Goal: Task Accomplishment & Management: Manage account settings

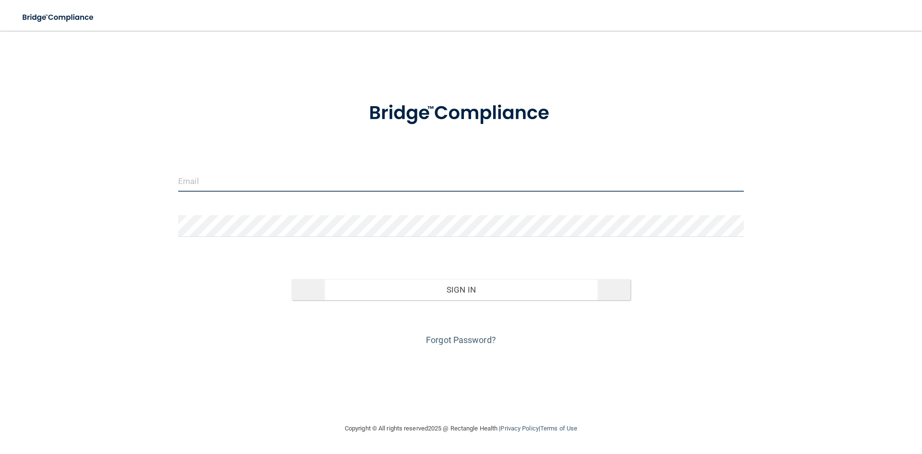
type input "[EMAIL_ADDRESS][DOMAIN_NAME]"
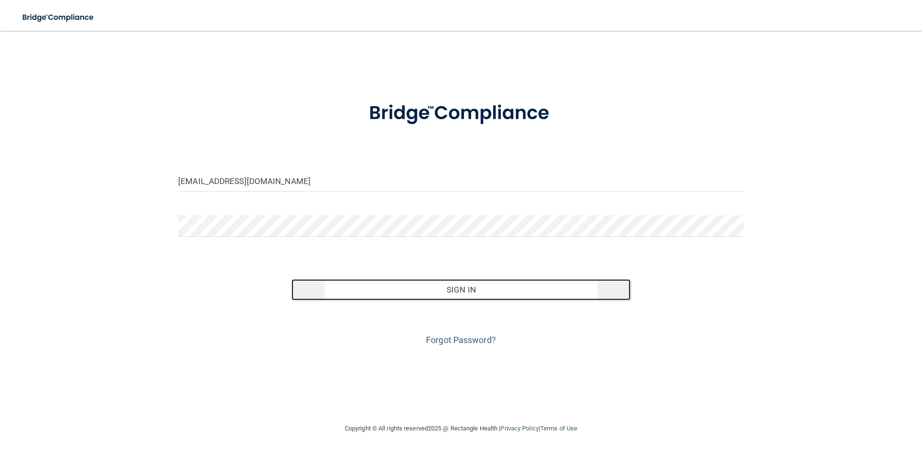
click at [397, 296] on button "Sign In" at bounding box center [462, 289] width 340 height 21
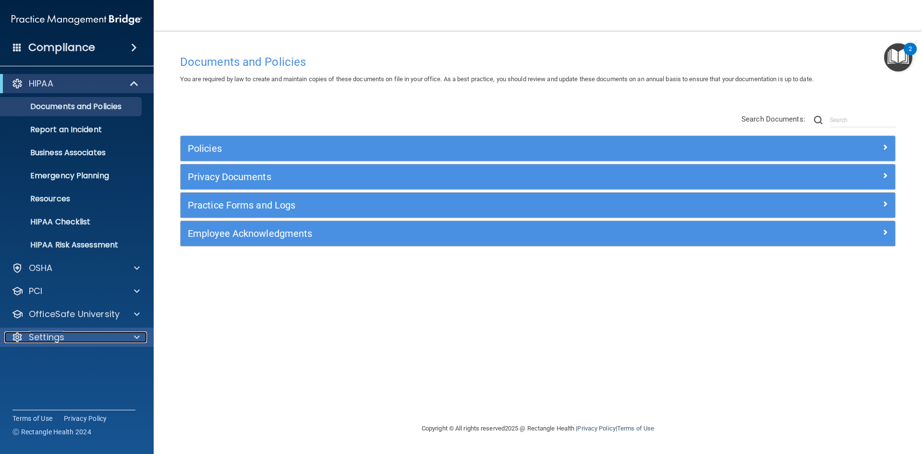
click at [24, 342] on div "Settings" at bounding box center [63, 337] width 119 height 12
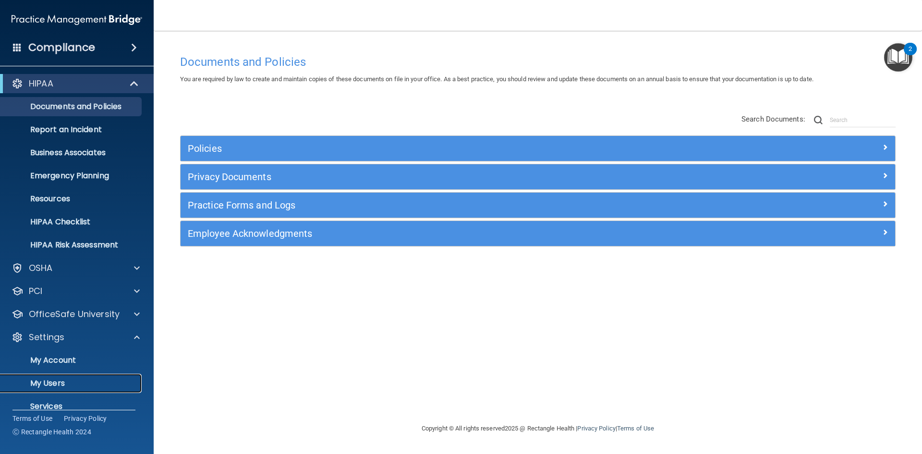
click at [42, 385] on p "My Users" at bounding box center [71, 383] width 131 height 10
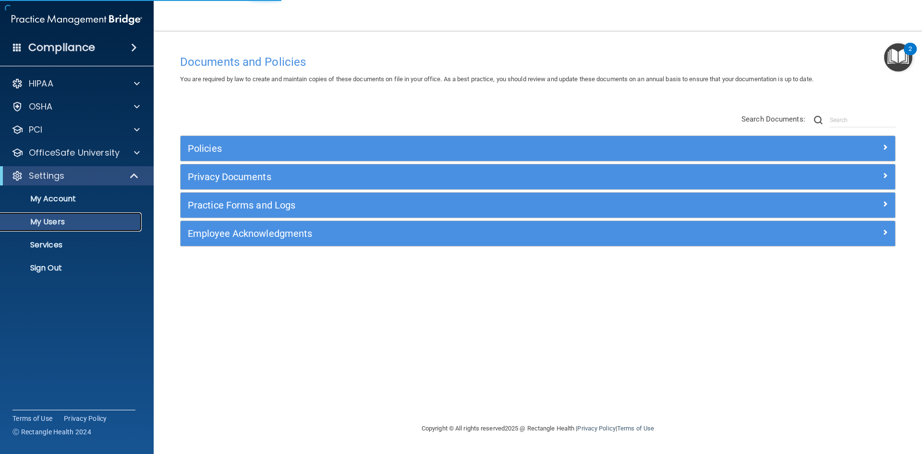
select select "20"
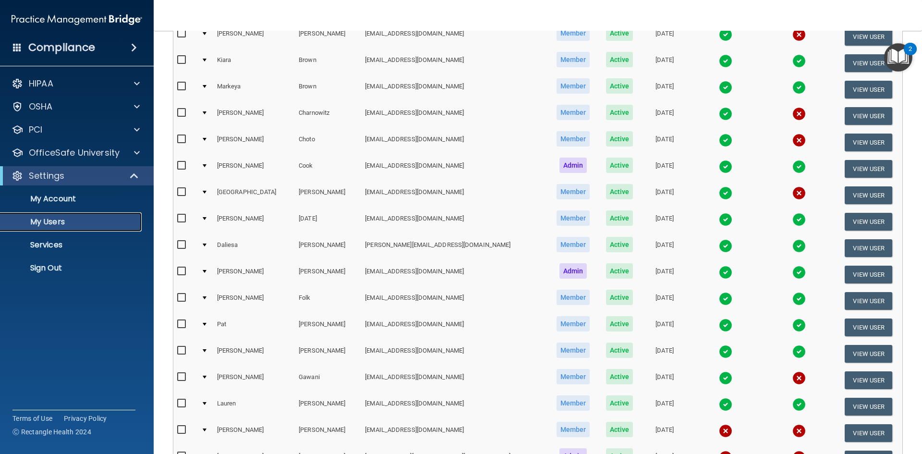
scroll to position [288, 0]
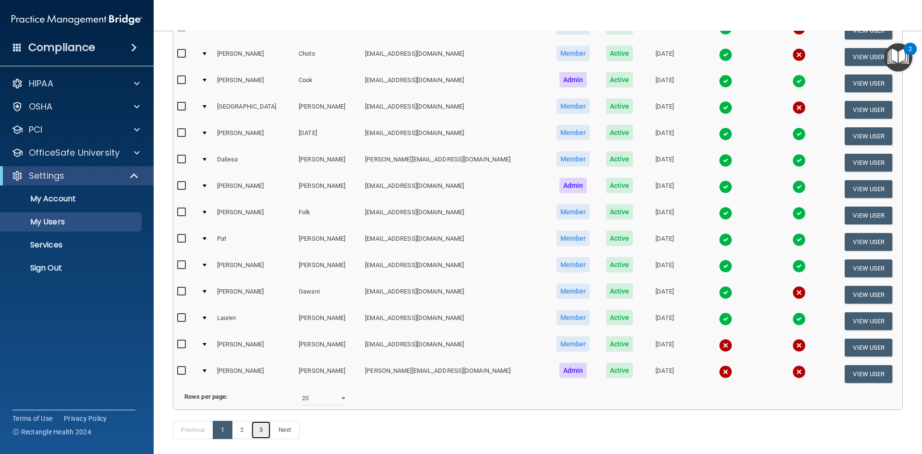
click at [262, 439] on link "3" at bounding box center [261, 430] width 20 height 18
select select "20"
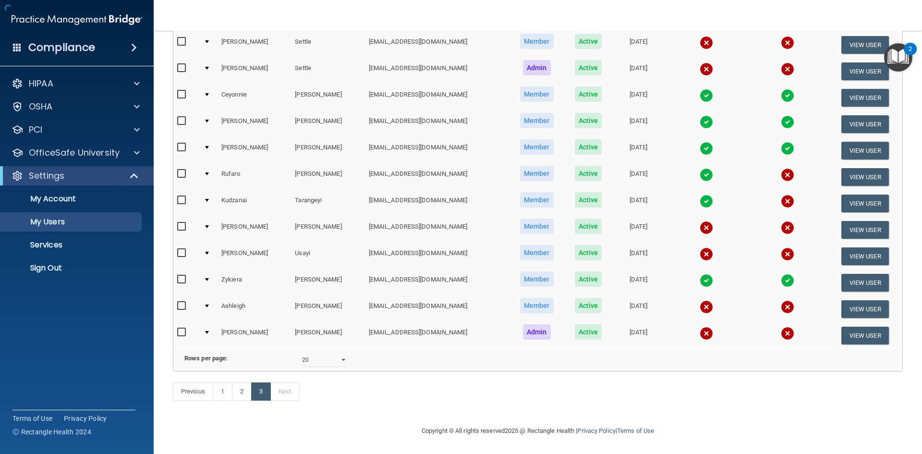
scroll to position [262, 0]
click at [841, 274] on button "View User" at bounding box center [865, 283] width 48 height 18
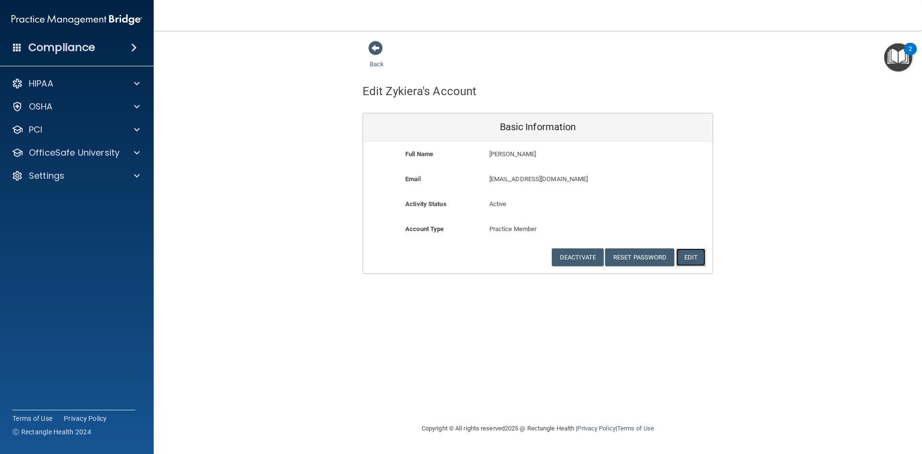
click at [690, 261] on button "Edit" at bounding box center [690, 257] width 29 height 18
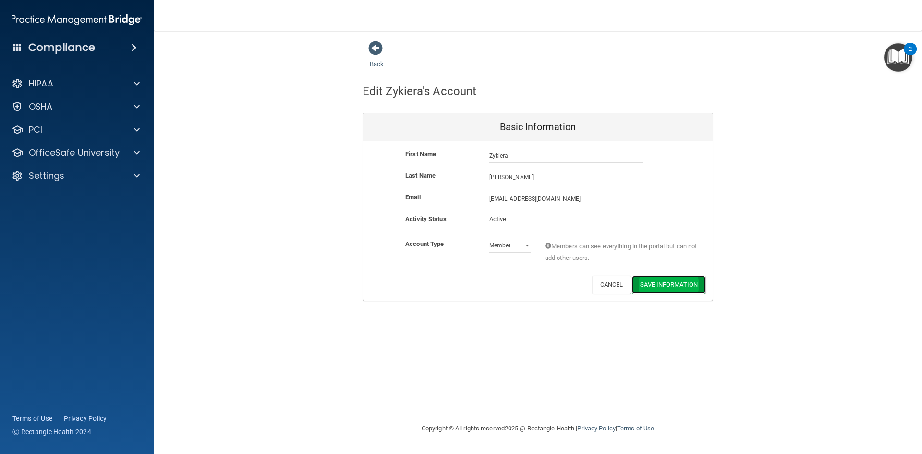
click at [684, 283] on button "Save Information" at bounding box center [668, 285] width 73 height 18
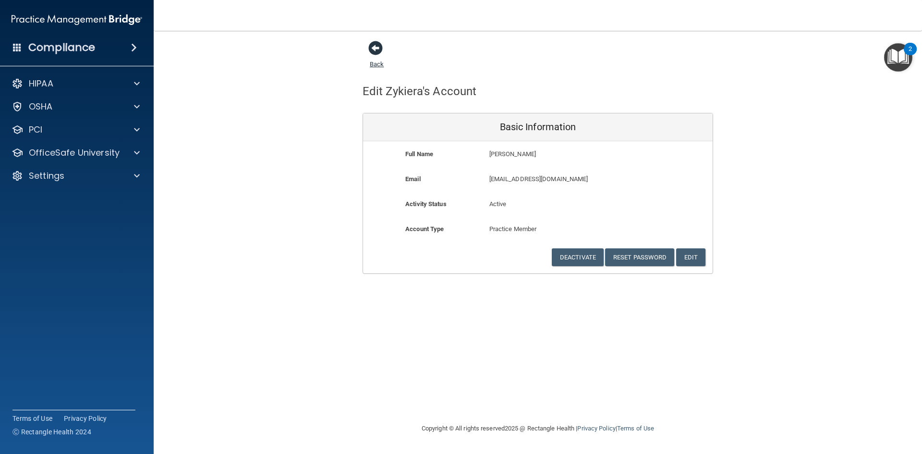
click at [381, 42] on span at bounding box center [375, 48] width 14 height 14
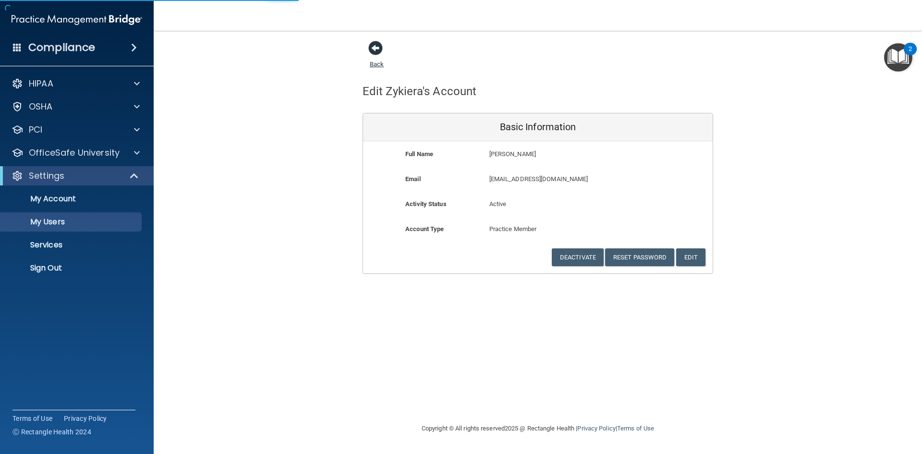
select select "20"
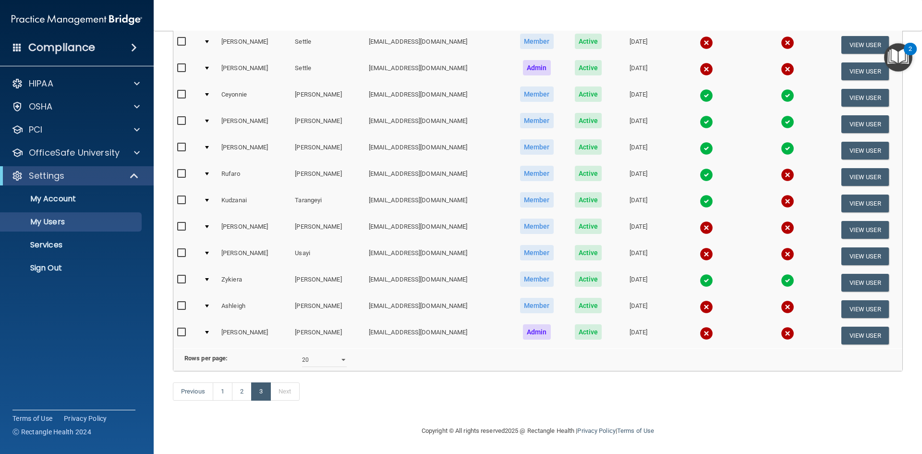
scroll to position [262, 0]
click at [700, 274] on img at bounding box center [706, 280] width 13 height 13
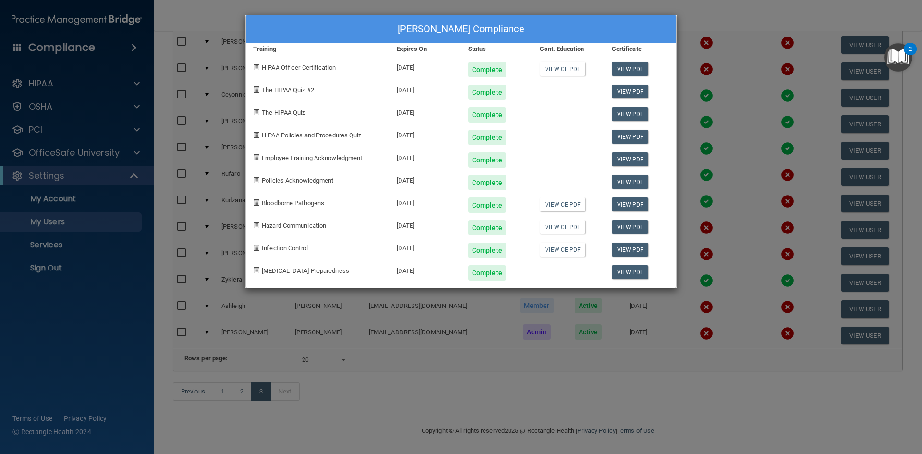
click at [777, 96] on div "[PERSON_NAME] Compliance Training Expires On Status Cont. Education Certificate…" at bounding box center [461, 227] width 922 height 454
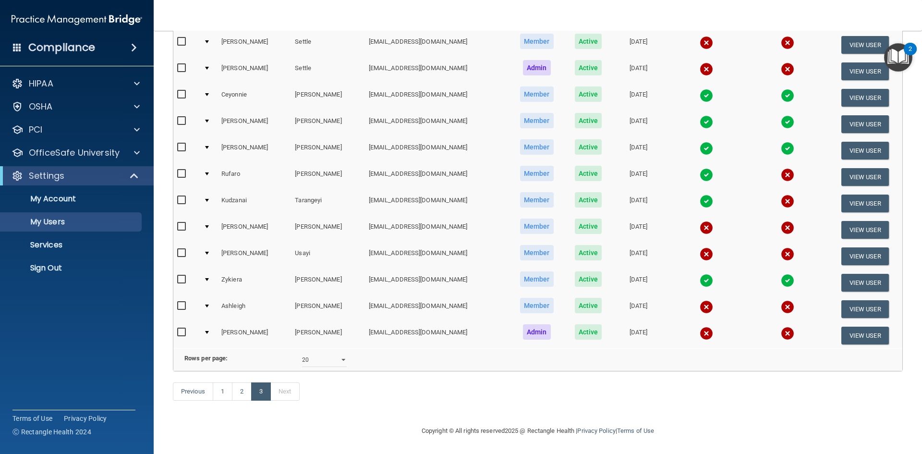
click at [179, 276] on input "checkbox" at bounding box center [182, 280] width 11 height 8
checkbox input "true"
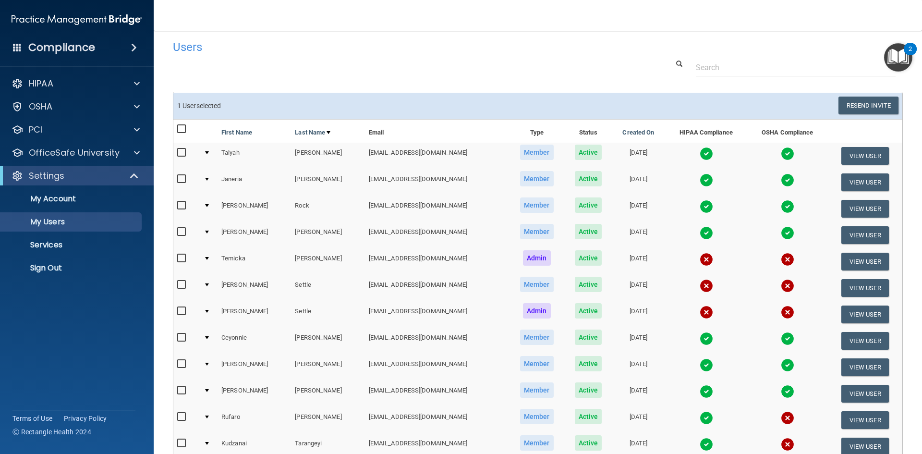
scroll to position [0, 0]
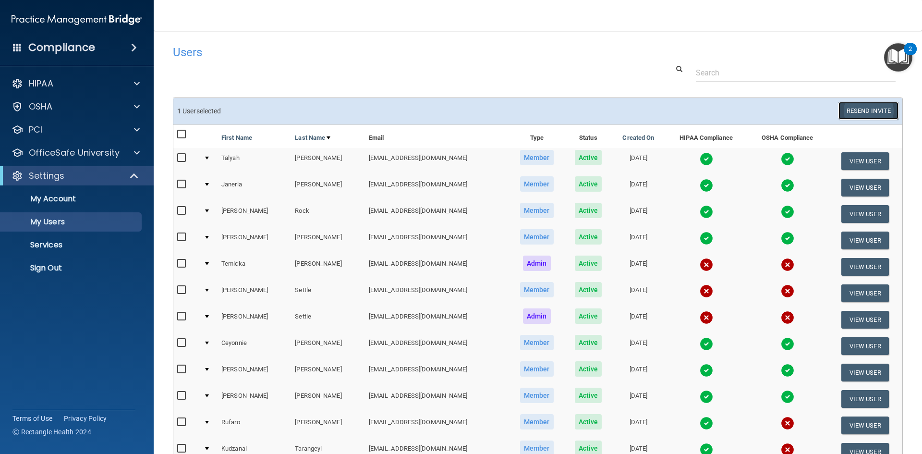
click at [862, 113] on button "Resend Invite" at bounding box center [869, 111] width 60 height 18
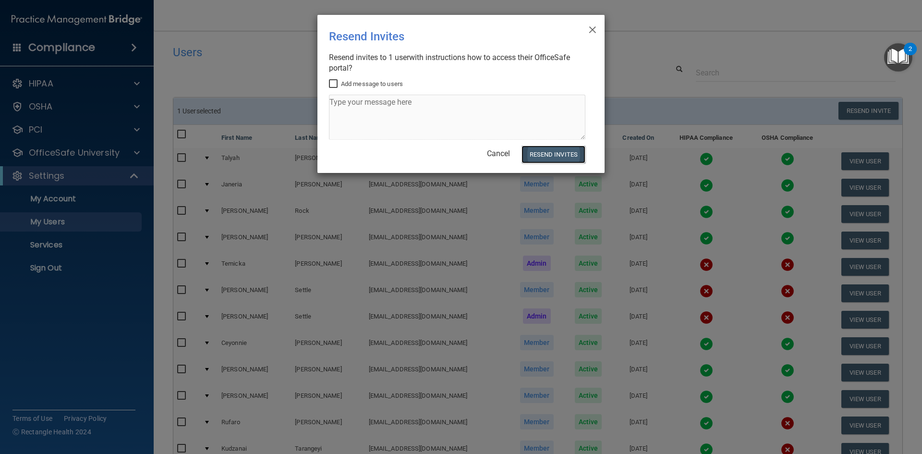
click at [536, 156] on button "Resend Invites" at bounding box center [554, 155] width 64 height 18
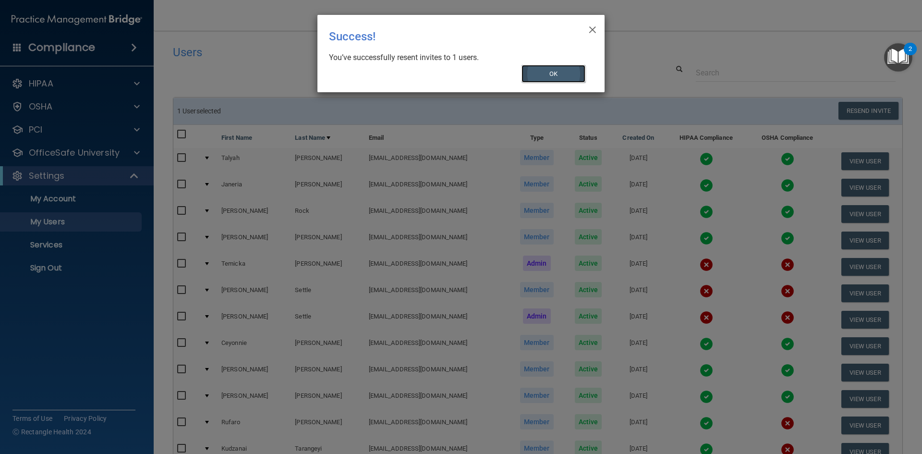
click at [530, 68] on button "OK" at bounding box center [554, 74] width 64 height 18
